Goal: Task Accomplishment & Management: Manage account settings

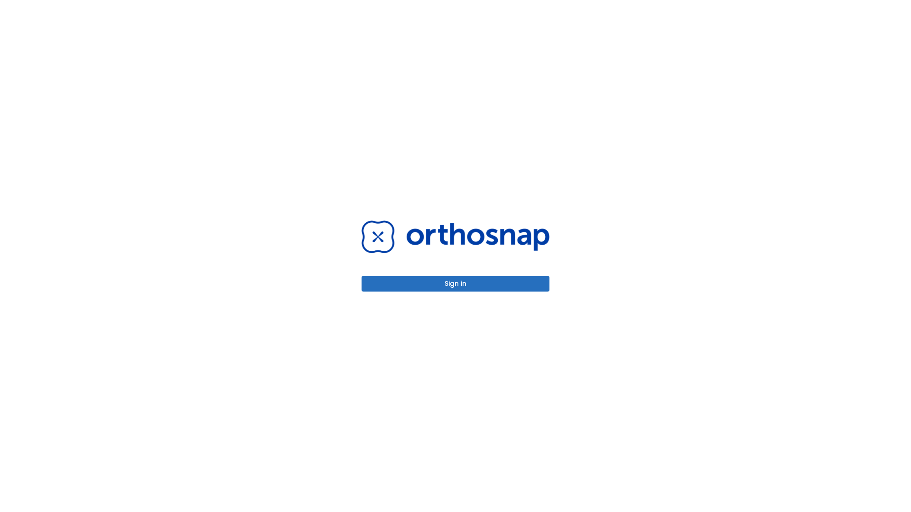
click at [455, 284] on button "Sign in" at bounding box center [456, 284] width 188 height 16
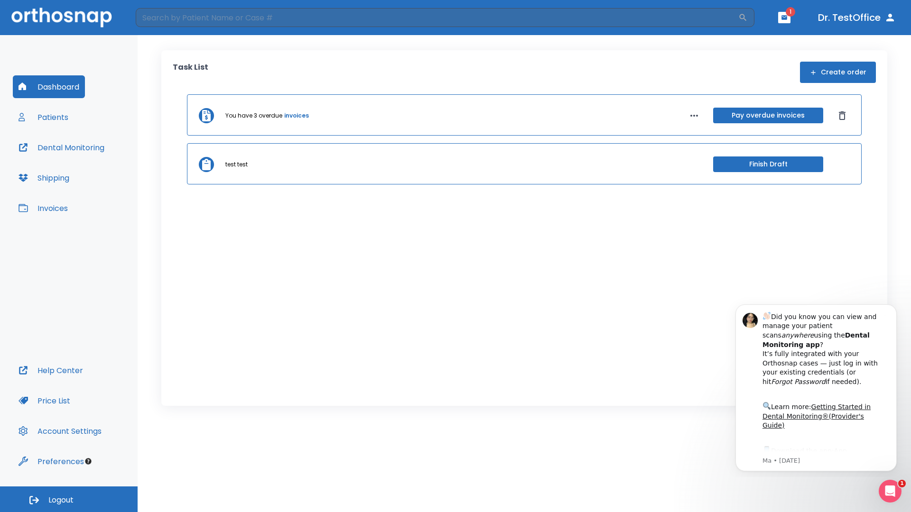
click at [69, 500] on span "Logout" at bounding box center [60, 500] width 25 height 10
